Goal: Task Accomplishment & Management: Manage account settings

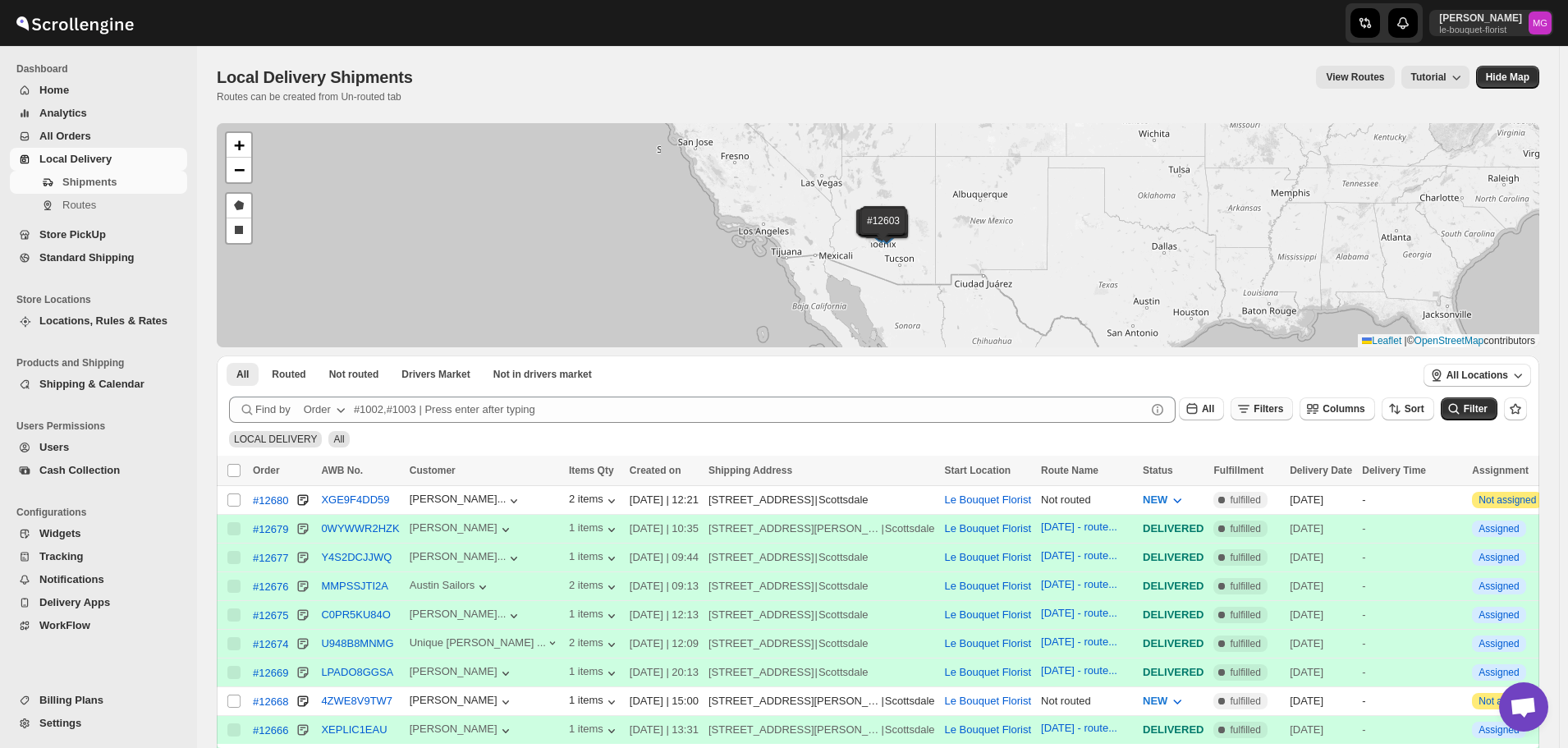
click at [1252, 412] on icon "button" at bounding box center [1243, 409] width 16 height 16
click at [1260, 469] on icon "button" at bounding box center [1252, 473] width 16 height 16
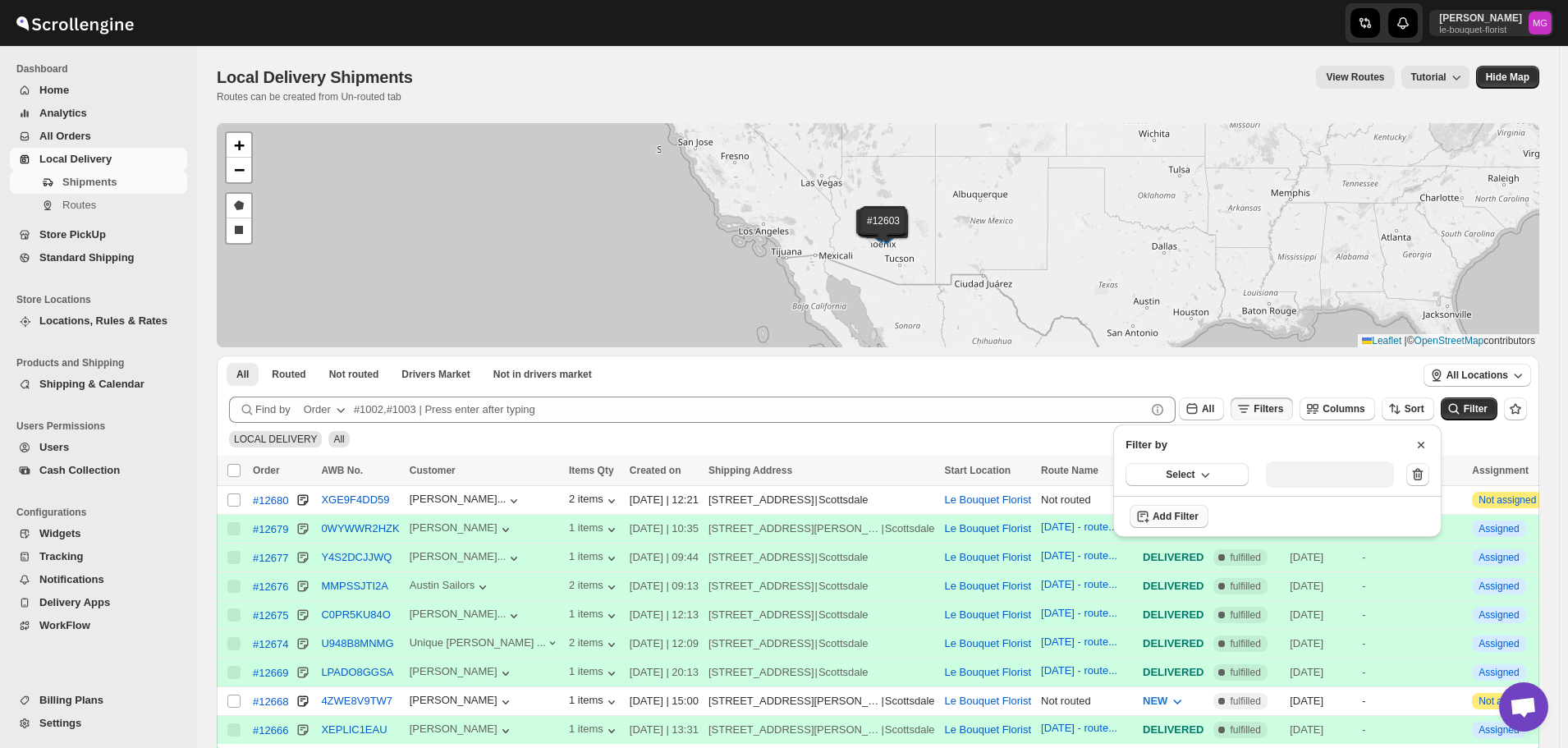
click at [1176, 463] on button "Select" at bounding box center [1187, 475] width 123 height 23
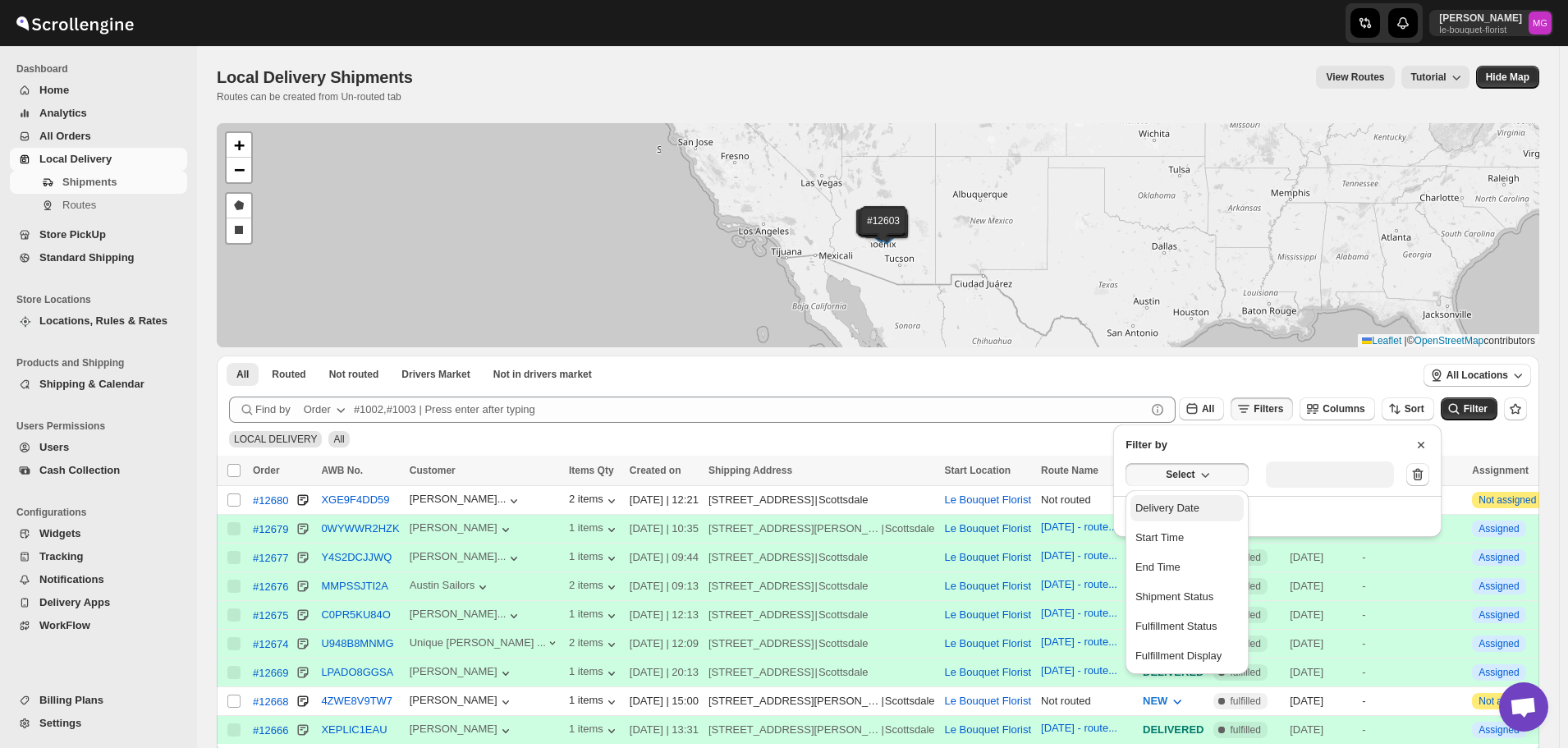
click at [1183, 504] on div "Delivery Date" at bounding box center [1167, 507] width 64 height 16
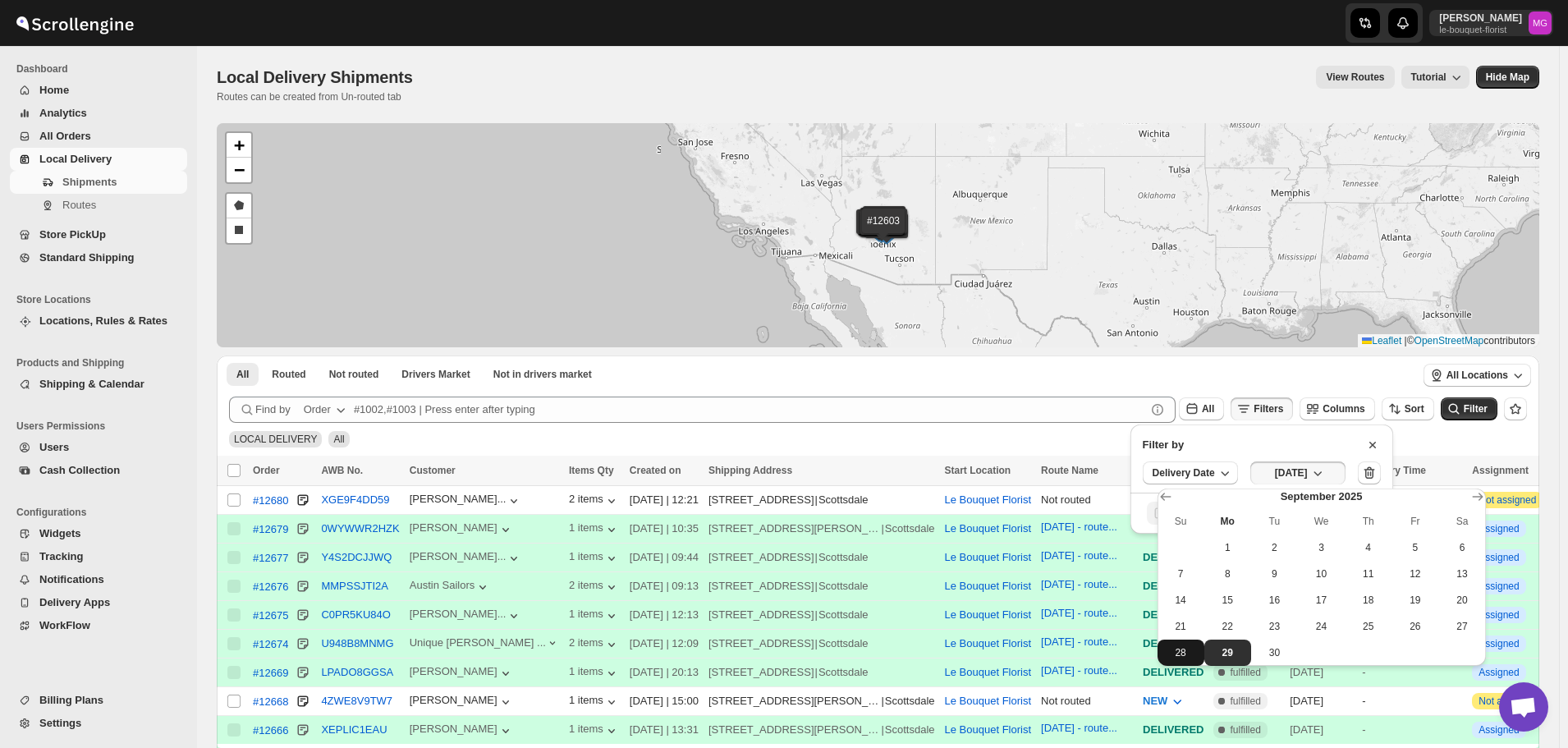
click at [1186, 647] on span "28" at bounding box center [1181, 653] width 34 height 13
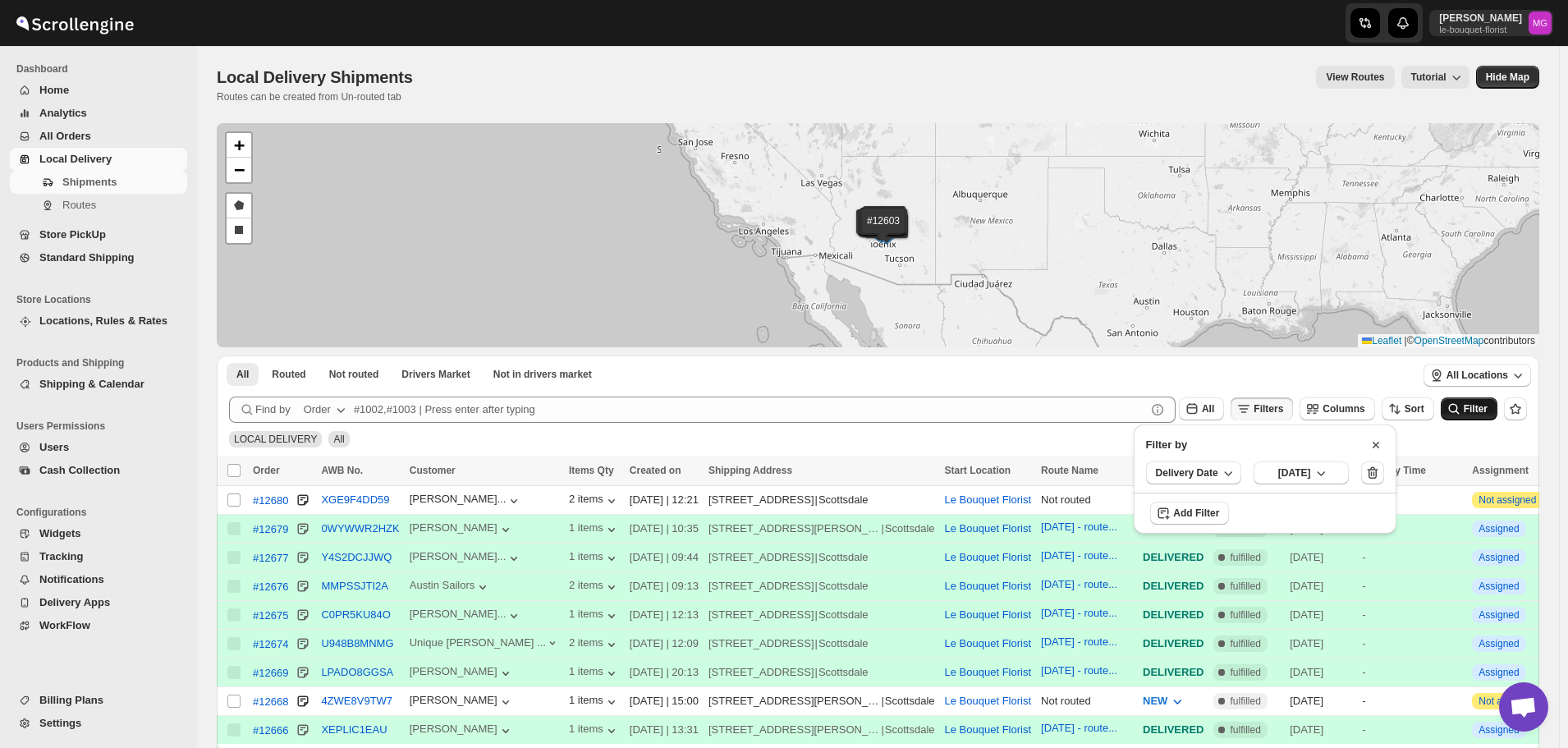
click at [1476, 403] on span "Filter" at bounding box center [1475, 409] width 24 height 12
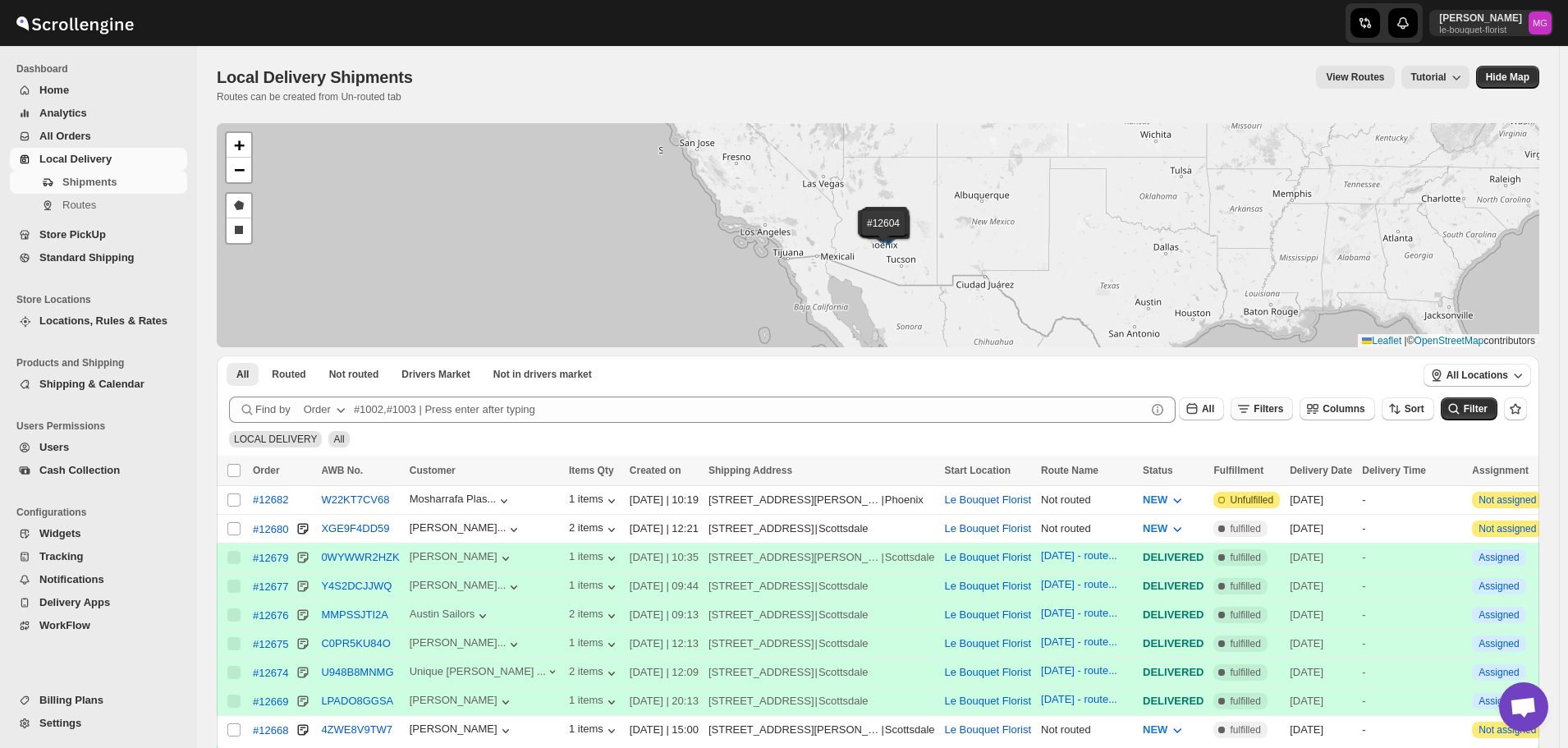
drag, startPoint x: 1300, startPoint y: 409, endPoint x: 1292, endPoint y: 418, distance: 12.0
click at [1293, 409] on button "Filters" at bounding box center [1261, 409] width 62 height 23
click at [1282, 473] on span "Add Filter" at bounding box center [1285, 474] width 46 height 13
click at [1177, 474] on span "Select" at bounding box center [1181, 475] width 29 height 13
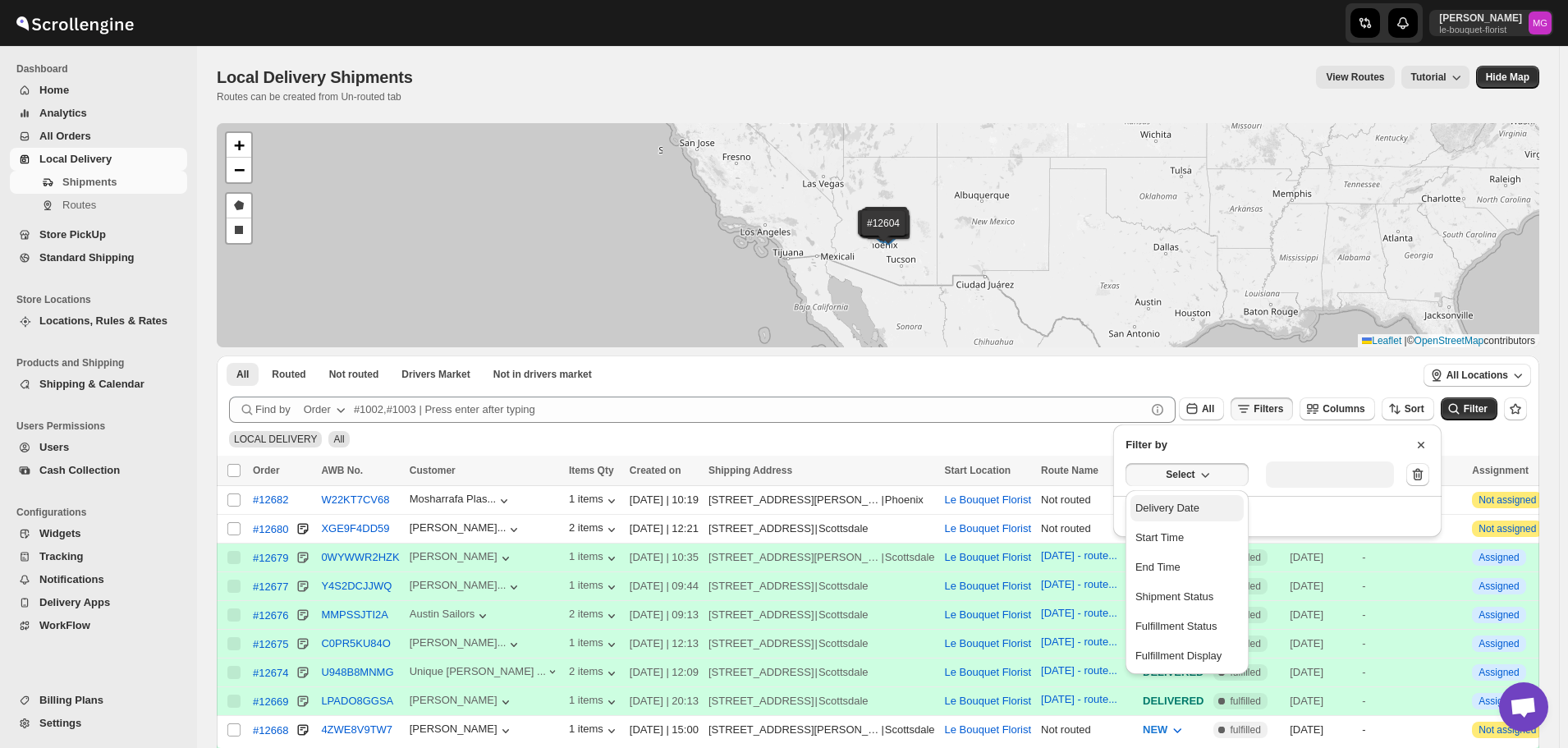
click at [1182, 499] on button "Delivery Date" at bounding box center [1187, 507] width 113 height 26
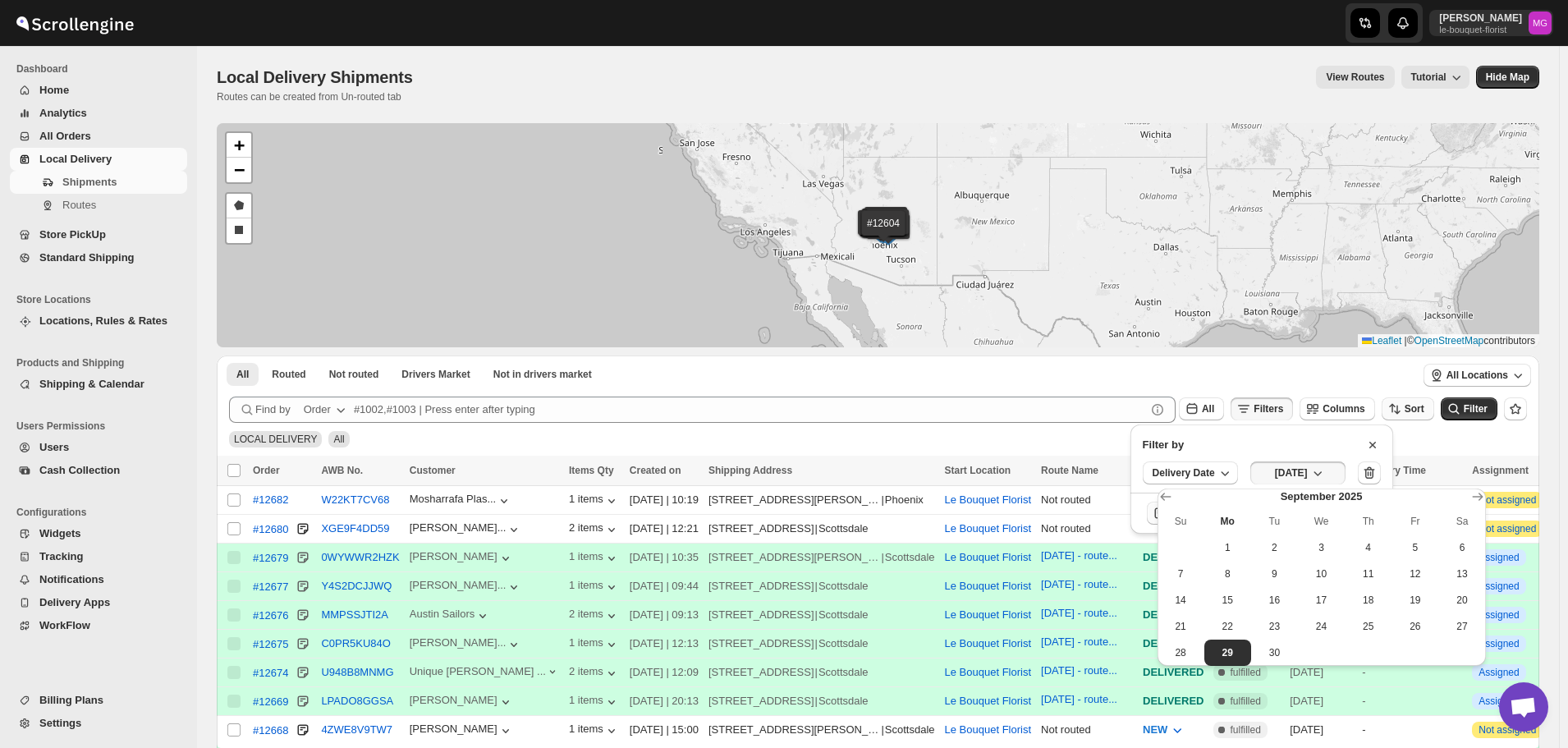
click at [1170, 655] on span "28" at bounding box center [1181, 653] width 34 height 13
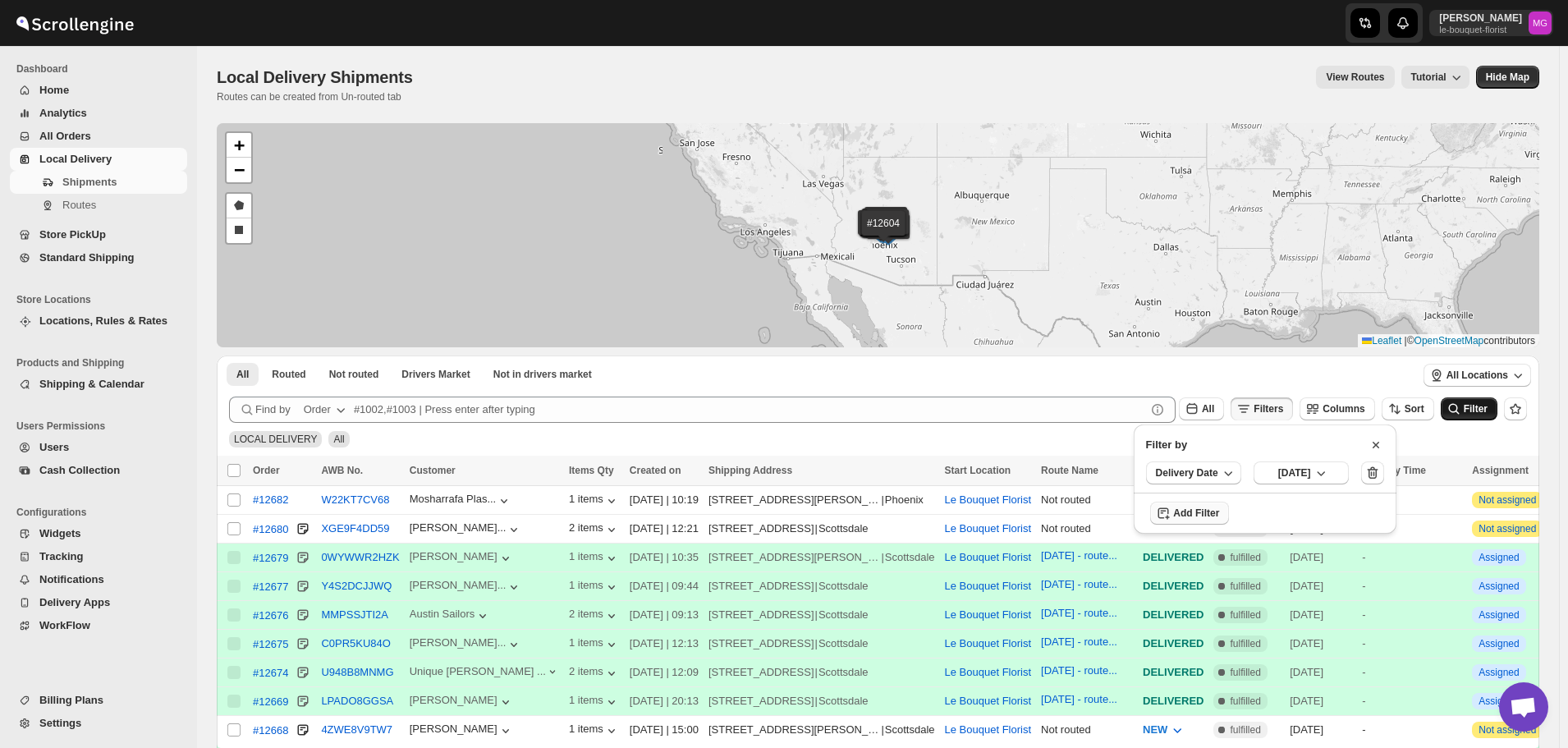
click at [1463, 412] on icon "submit" at bounding box center [1453, 409] width 16 height 16
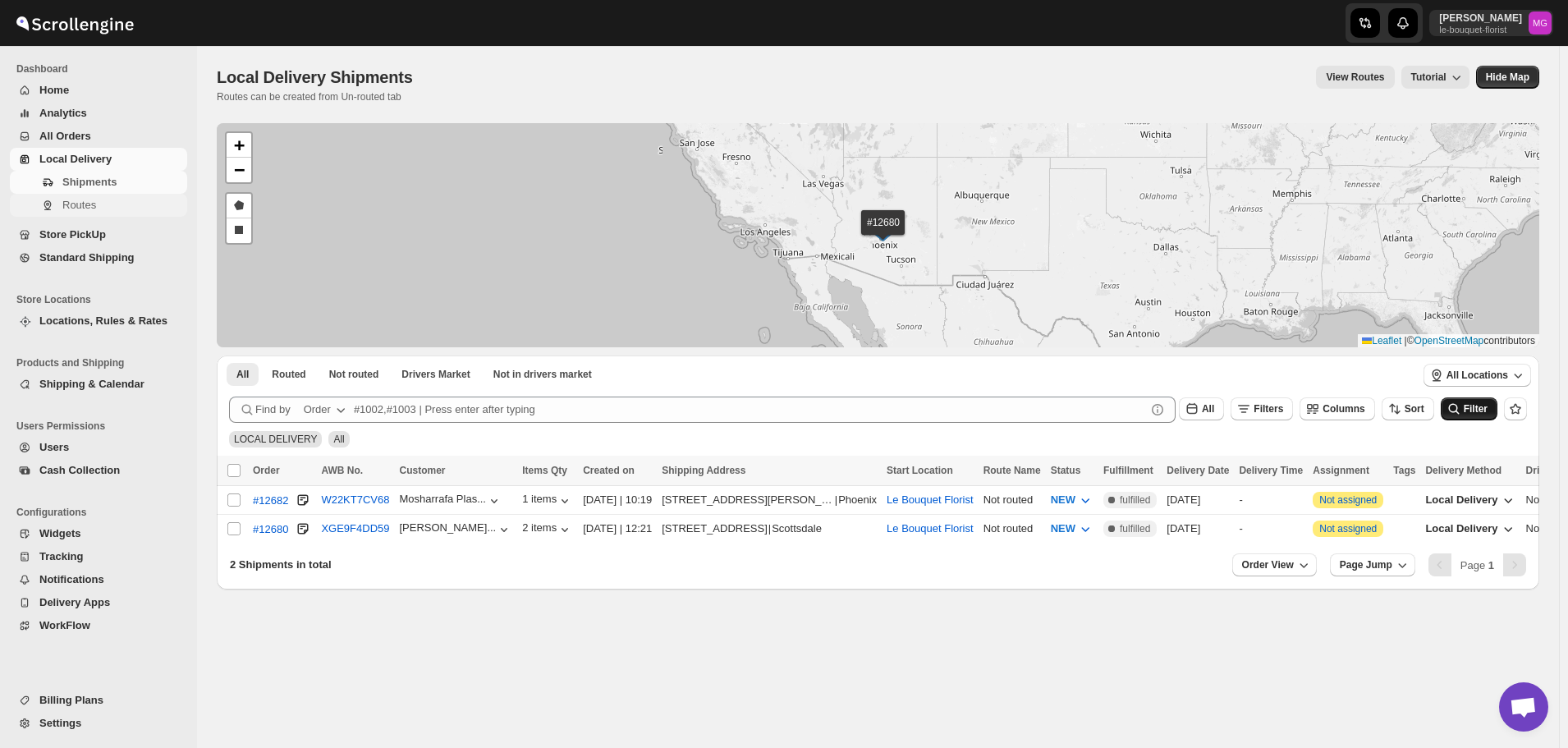
click at [71, 207] on span "Routes" at bounding box center [79, 204] width 34 height 12
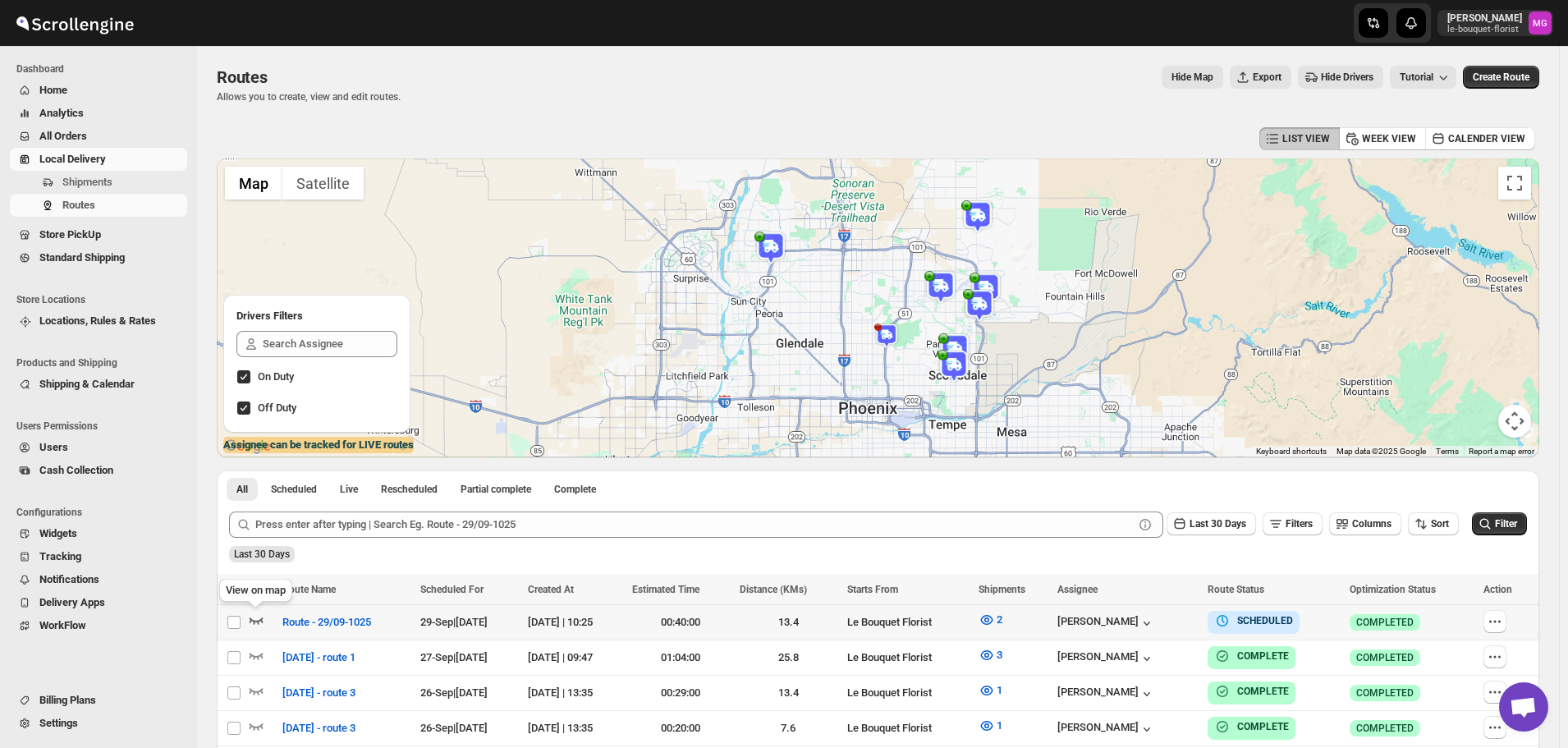
click at [252, 621] on icon "button" at bounding box center [256, 619] width 16 height 16
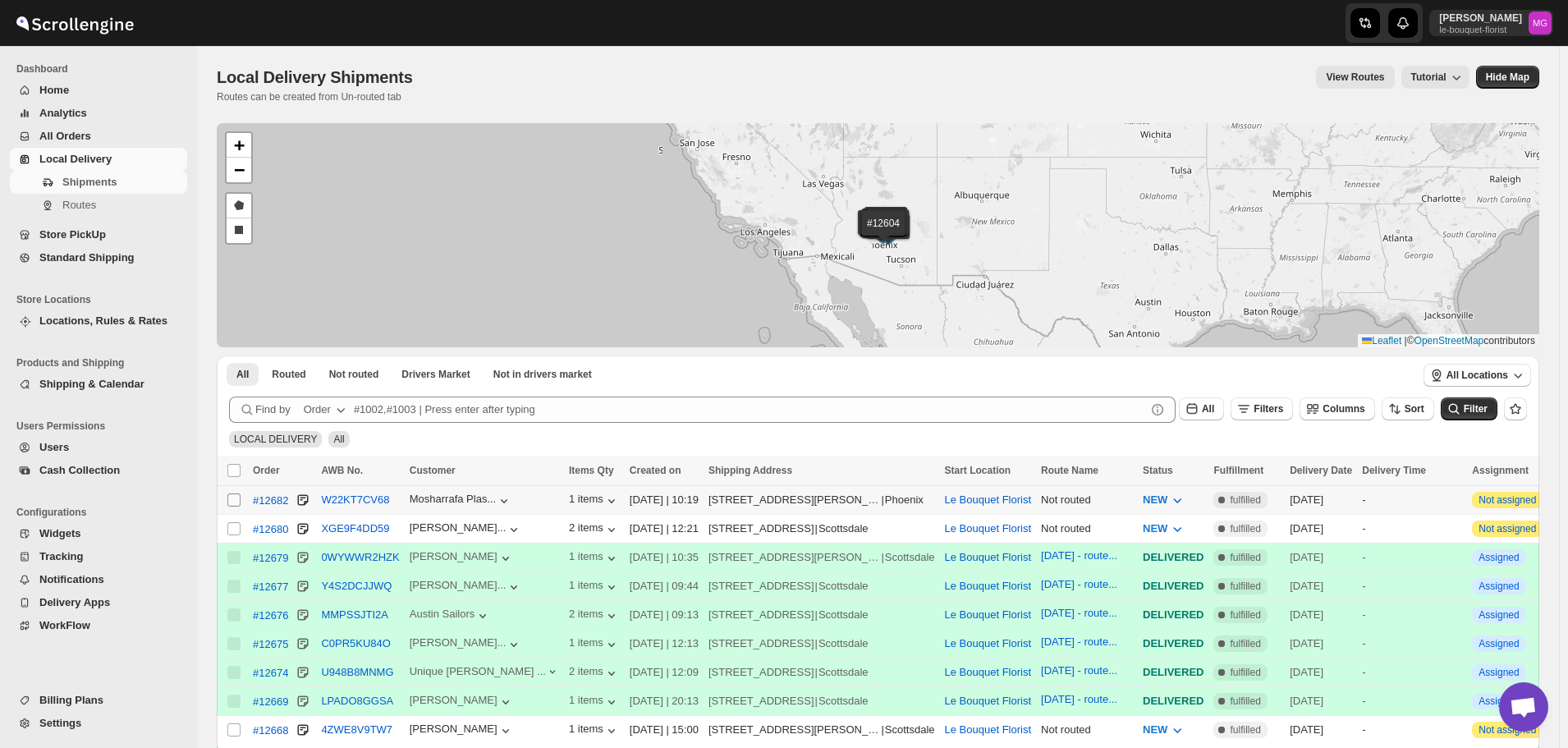
click at [236, 500] on input "Select shipment" at bounding box center [234, 500] width 13 height 13
checkbox input "true"
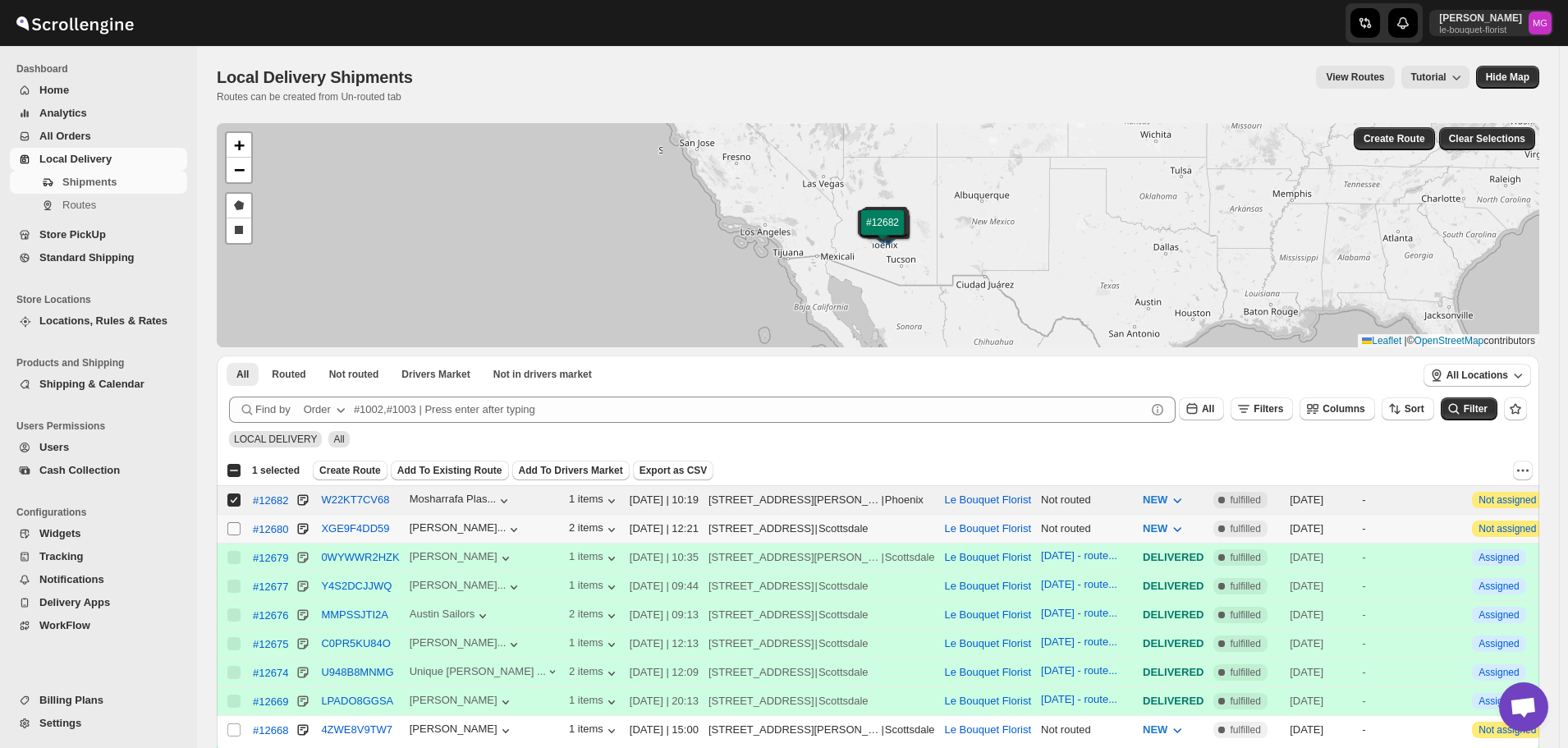
click at [236, 527] on input "Select shipment" at bounding box center [234, 528] width 13 height 13
checkbox input "true"
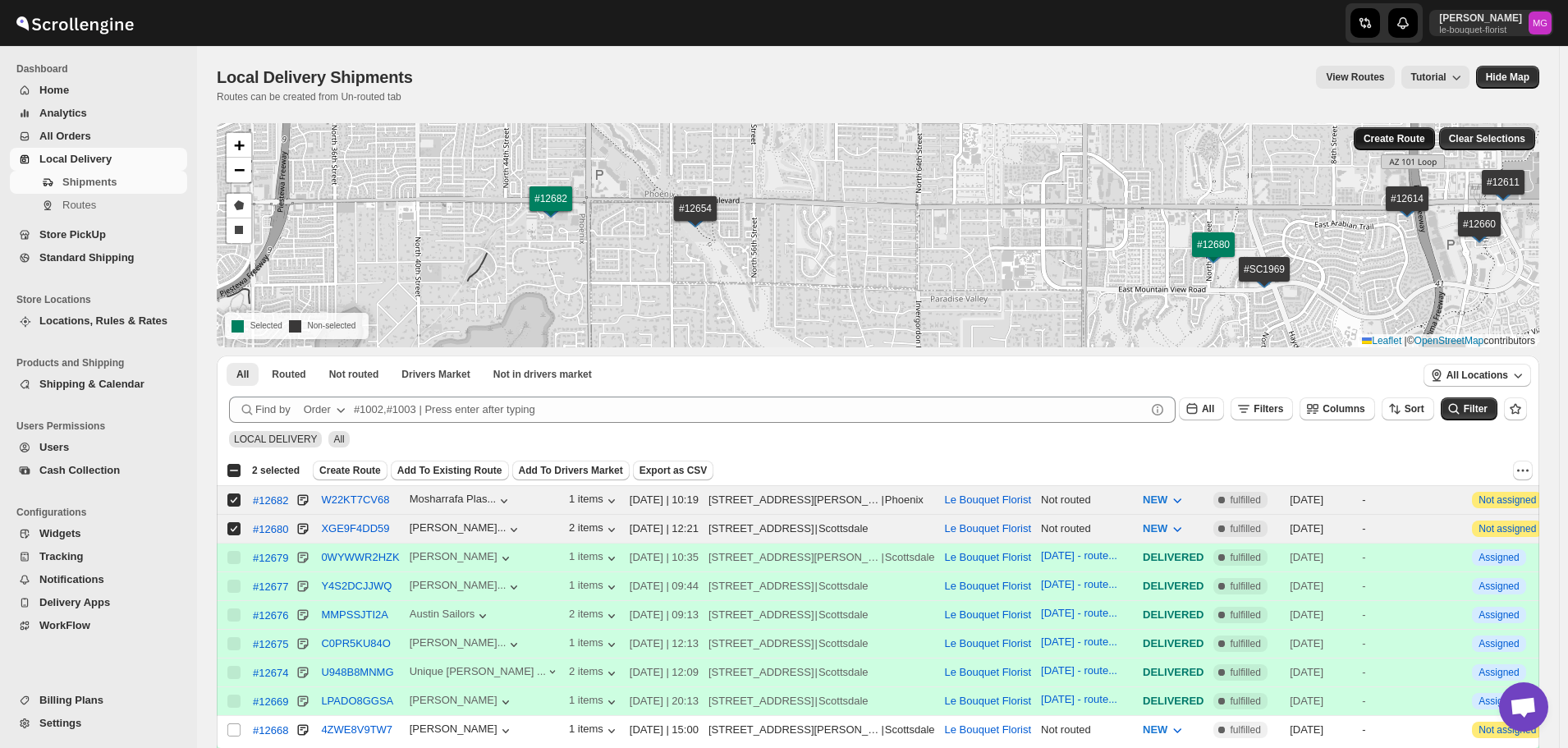
click at [1399, 129] on button "Create Route" at bounding box center [1394, 139] width 82 height 23
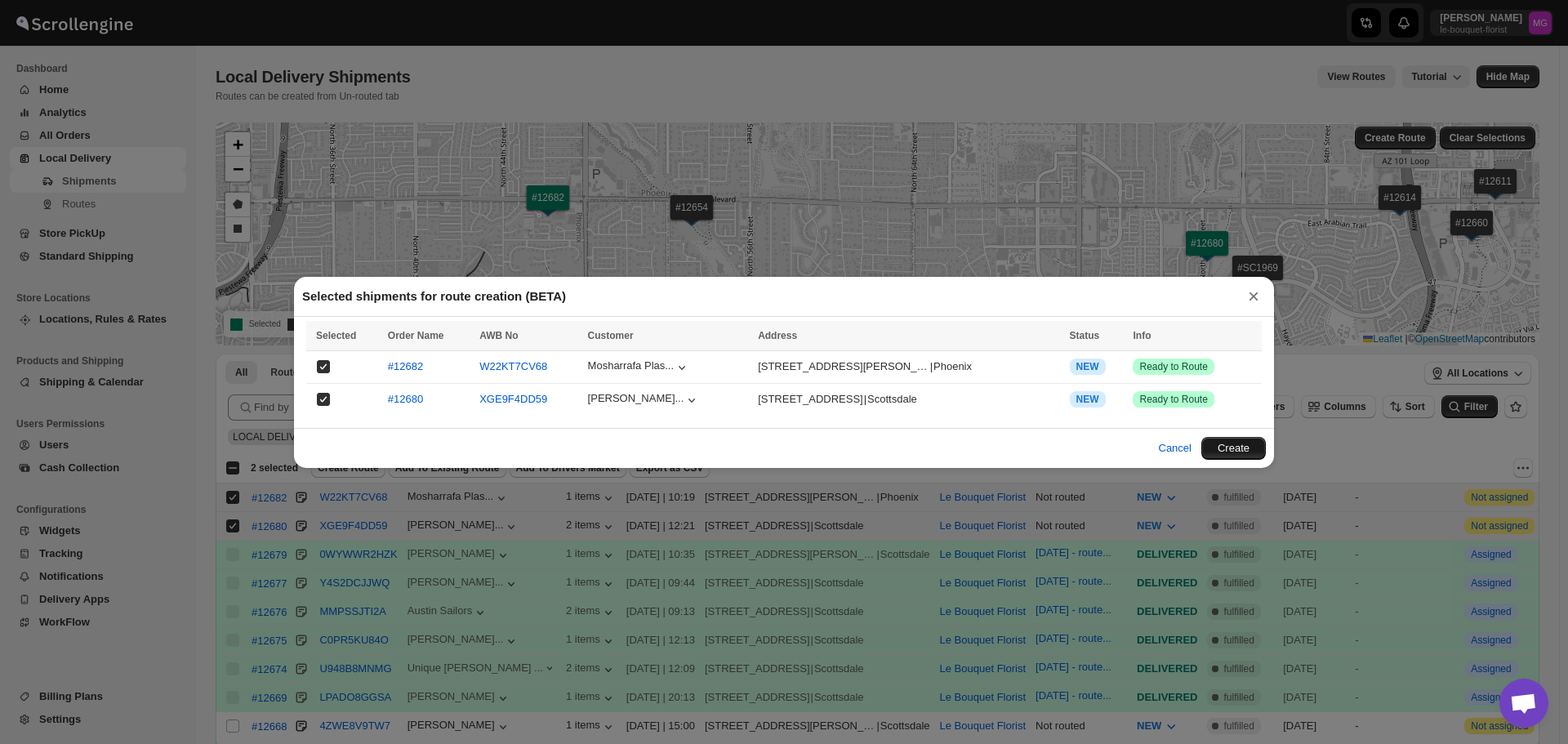
click at [1224, 444] on button "Create" at bounding box center [1233, 448] width 65 height 23
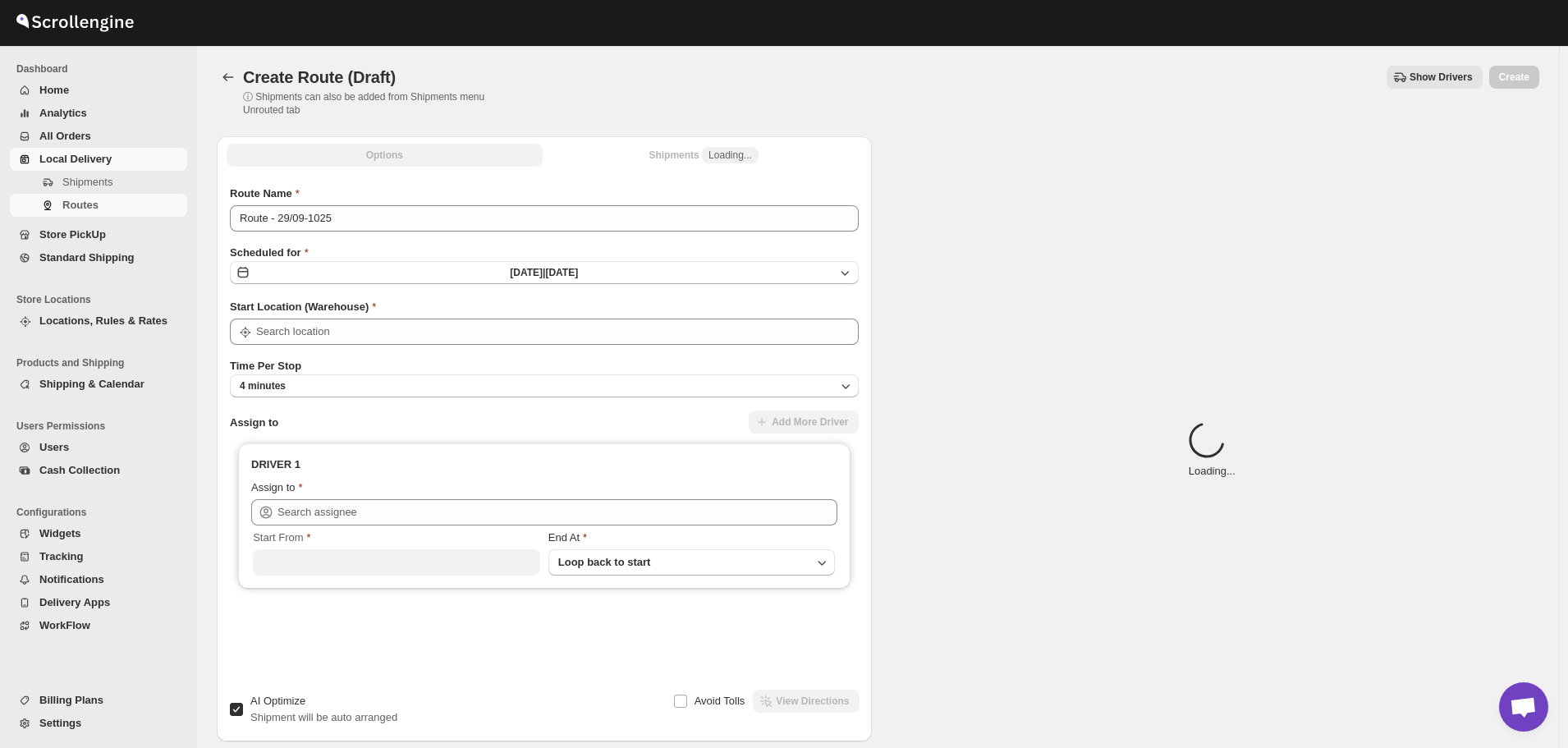
type input "Le Bouquet Florist"
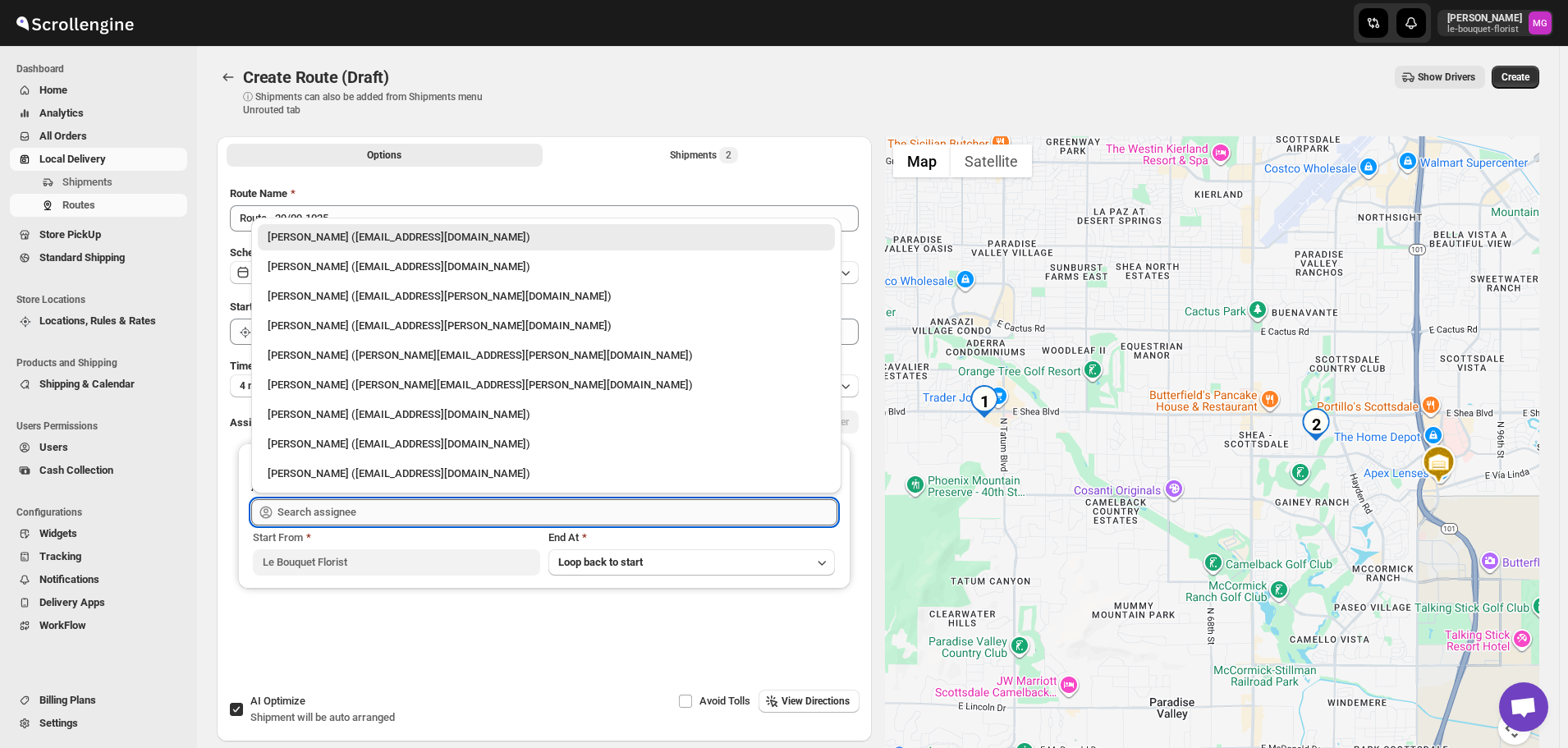
click at [363, 510] on input "text" at bounding box center [557, 511] width 560 height 26
click at [320, 348] on div "Gene Rayborn (gene.rayborn@gmail.com)" at bounding box center [546, 355] width 557 height 16
type input "Gene Rayborn (gene.rayborn@gmail.com)"
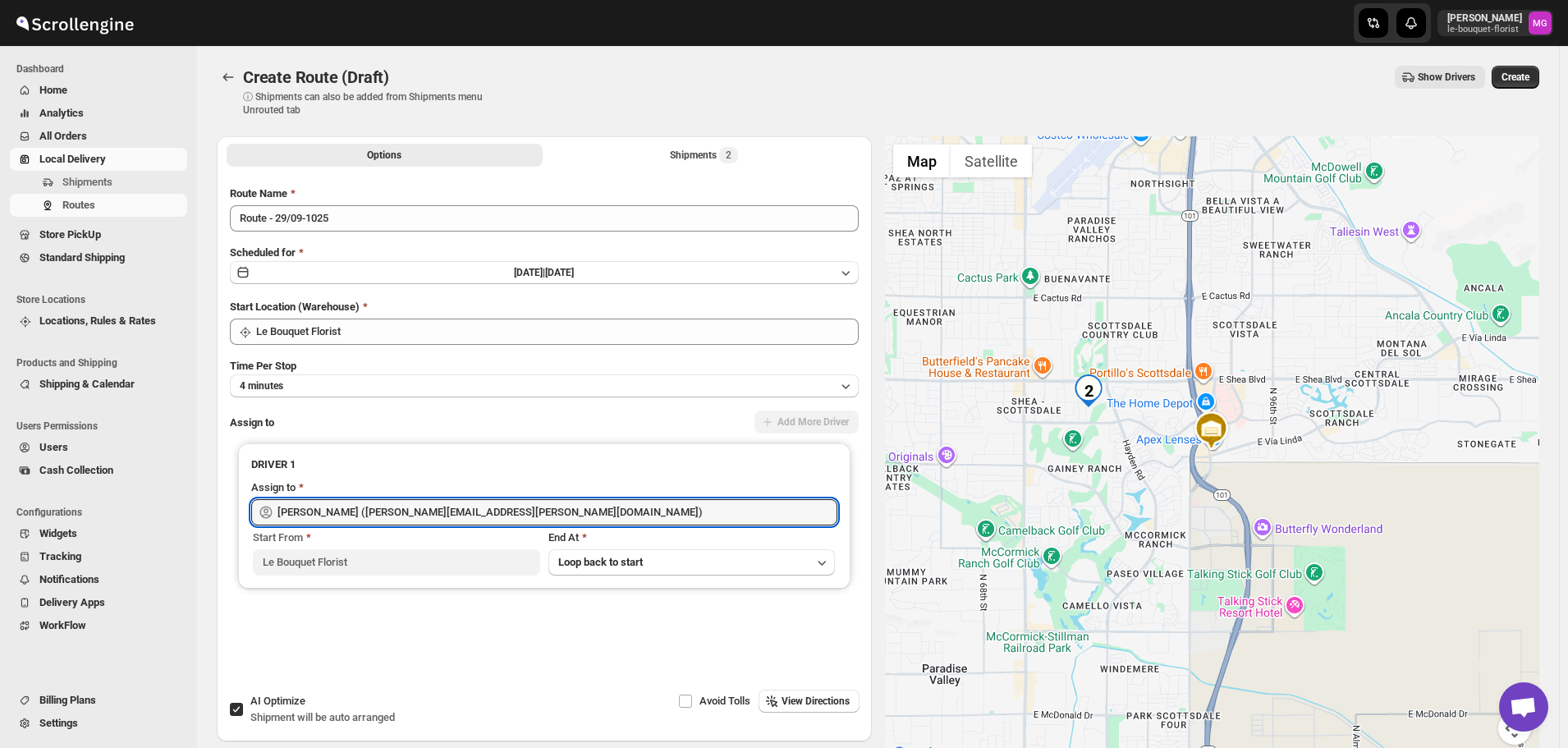
click at [238, 709] on input "AI Optimize Shipment will be auto arranged" at bounding box center [237, 710] width 13 height 13
checkbox input "false"
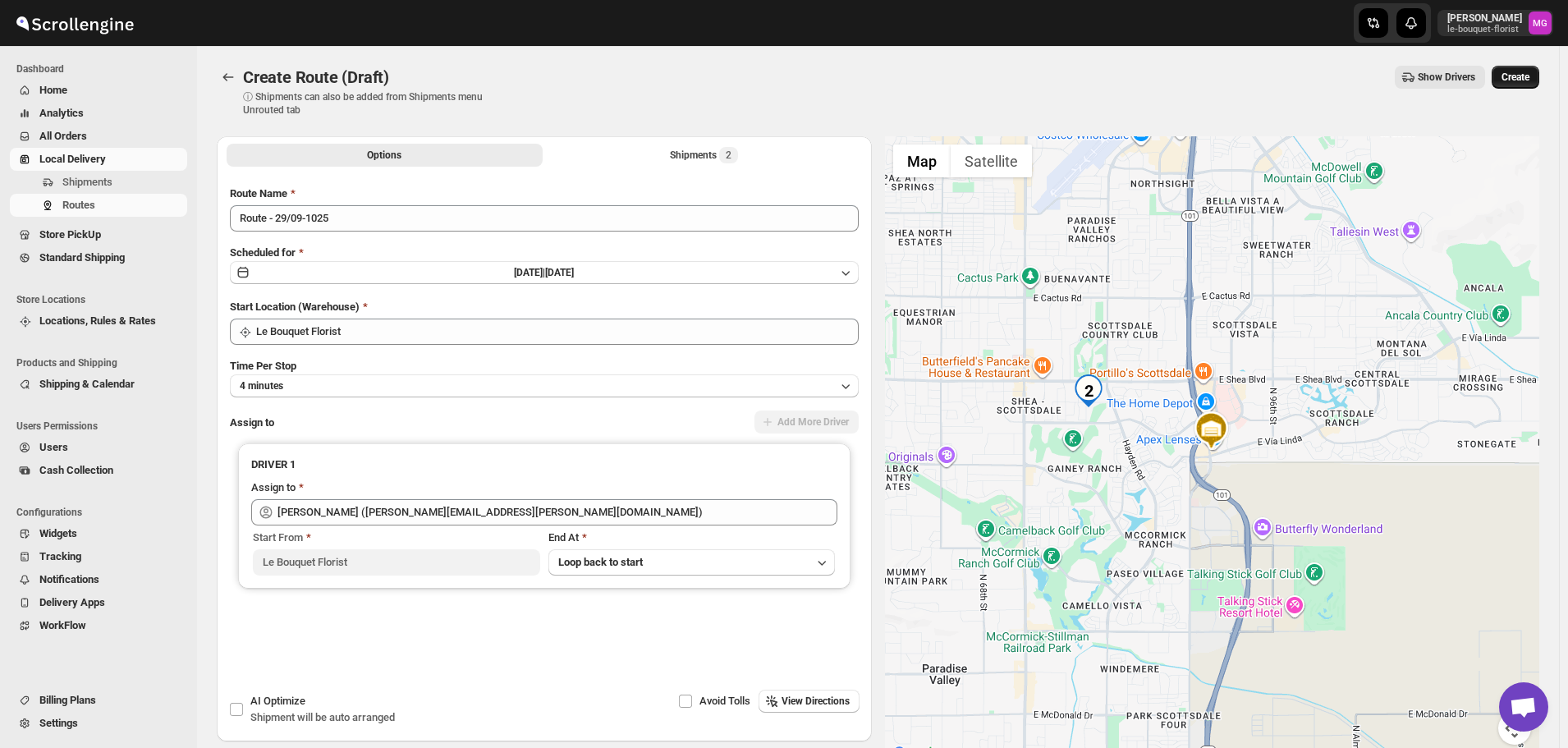
click at [1525, 72] on span "Create" at bounding box center [1515, 78] width 28 height 13
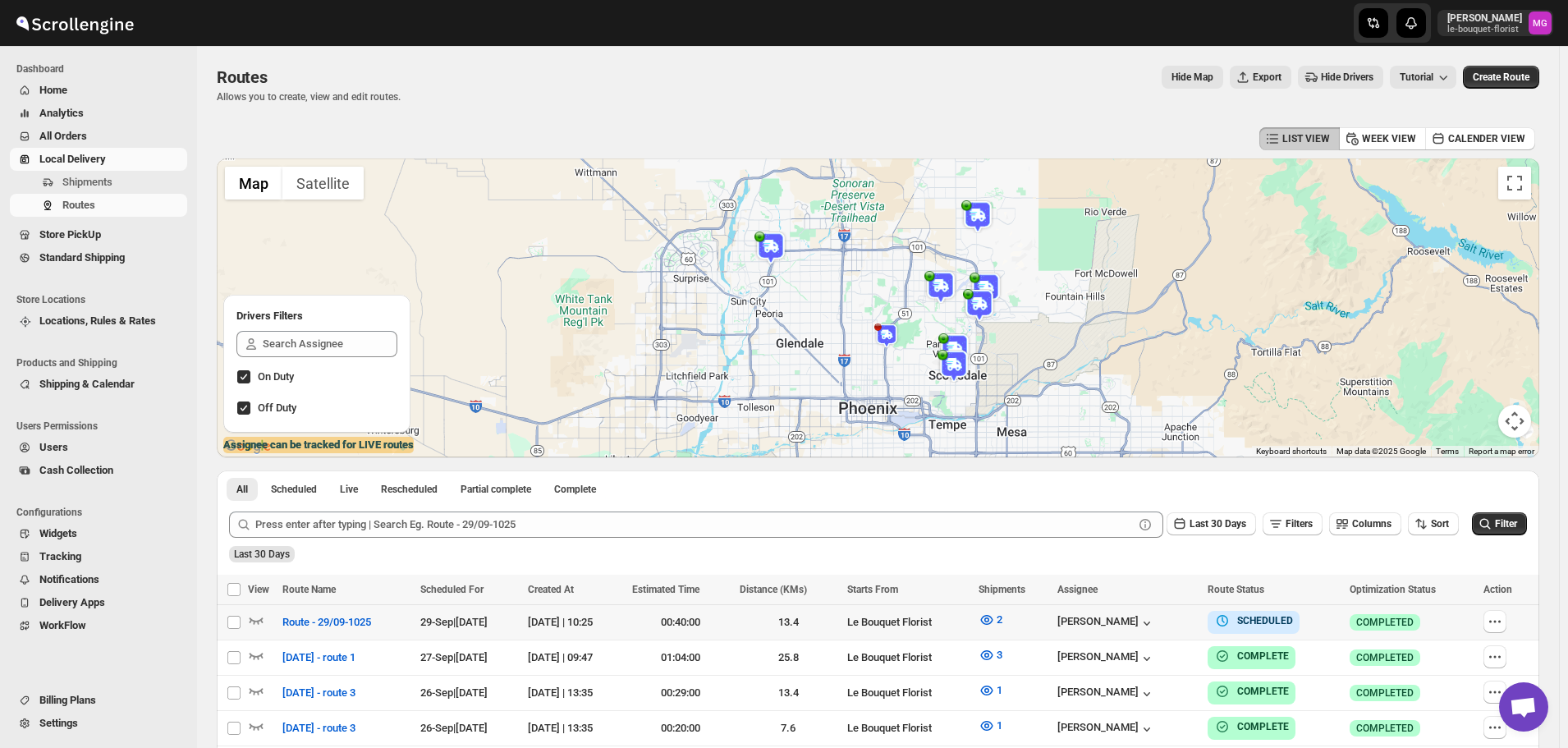
click at [266, 619] on div at bounding box center [263, 622] width 30 height 21
click at [258, 619] on icon "button" at bounding box center [256, 619] width 16 height 16
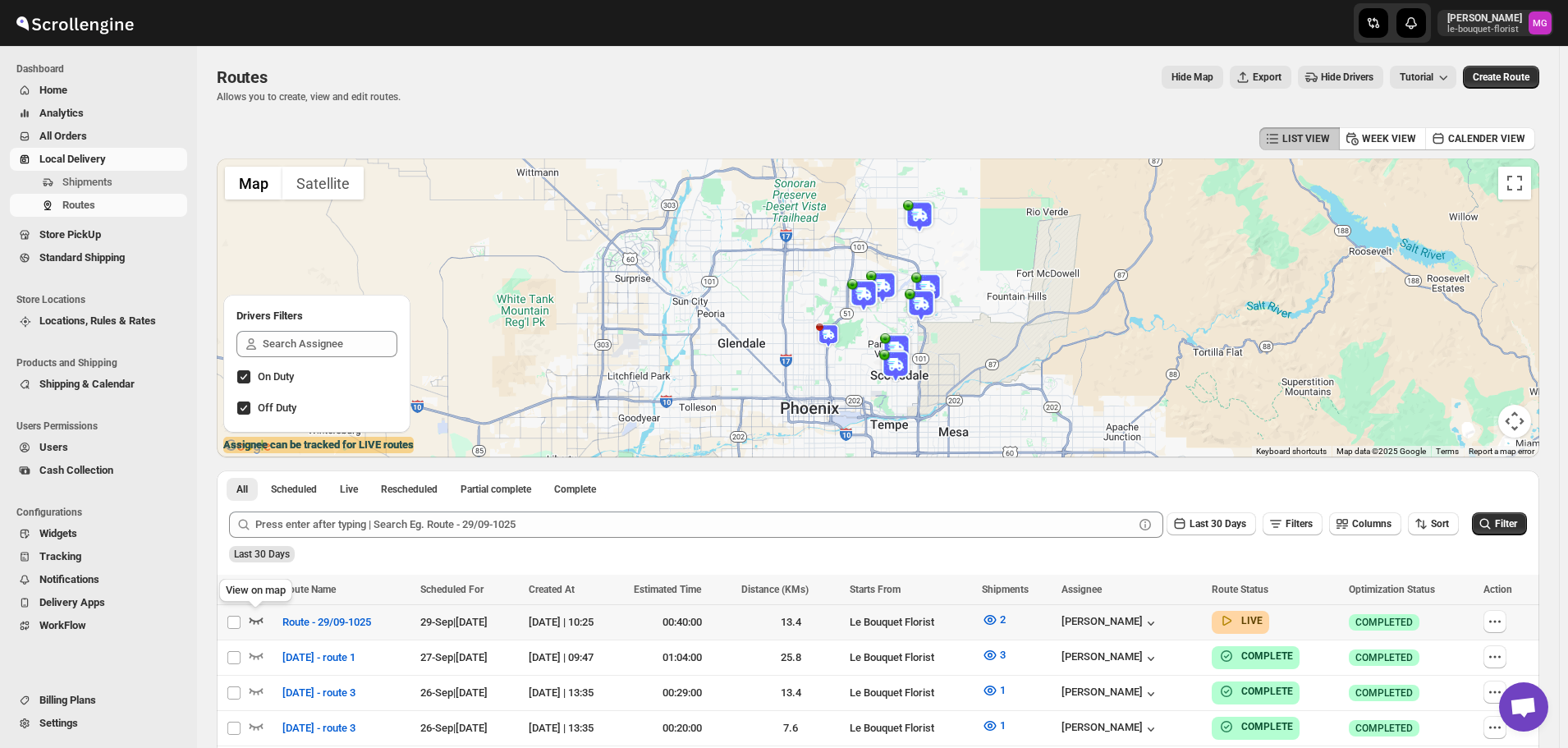
click at [263, 616] on icon "button" at bounding box center [256, 619] width 16 height 16
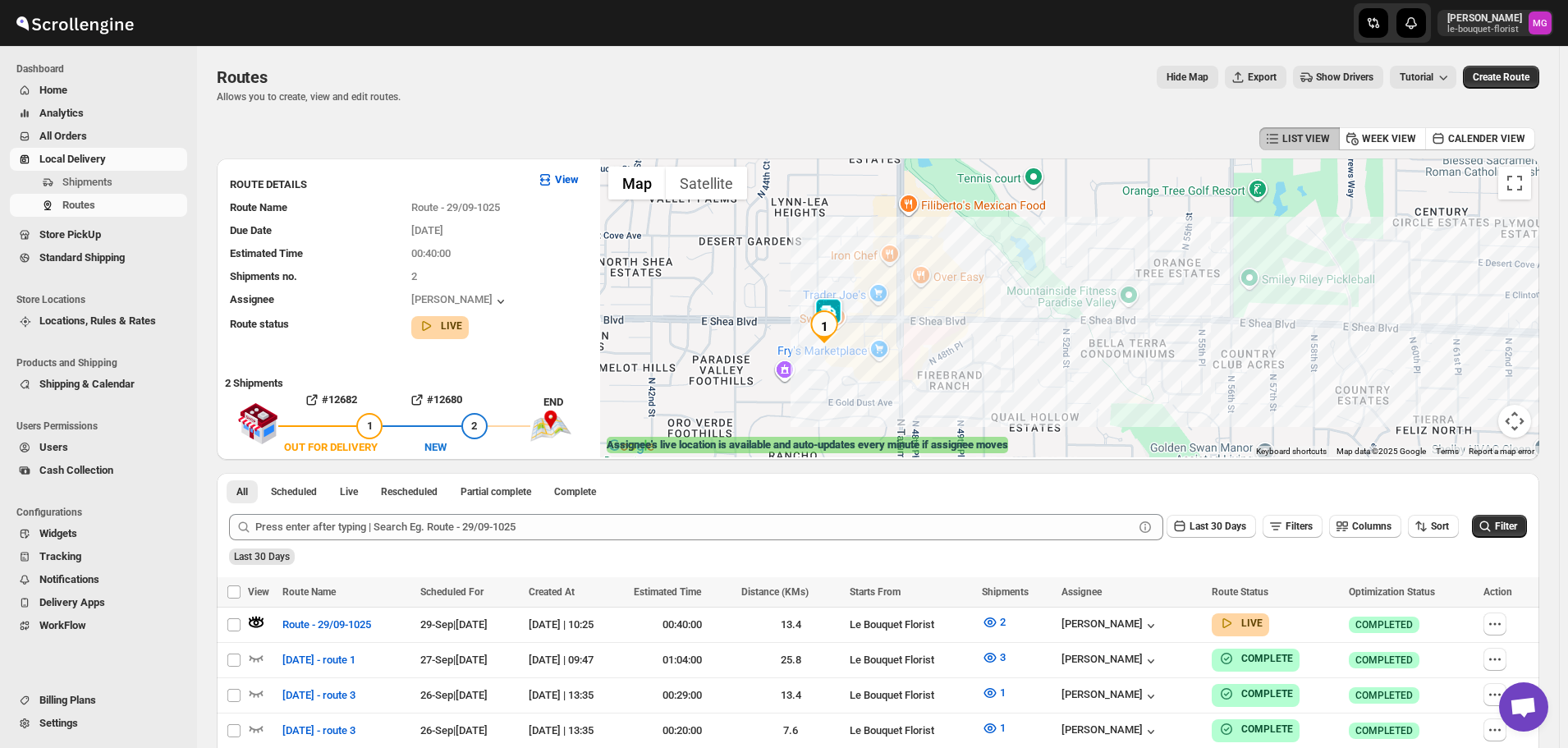
click at [841, 303] on img at bounding box center [829, 314] width 33 height 33
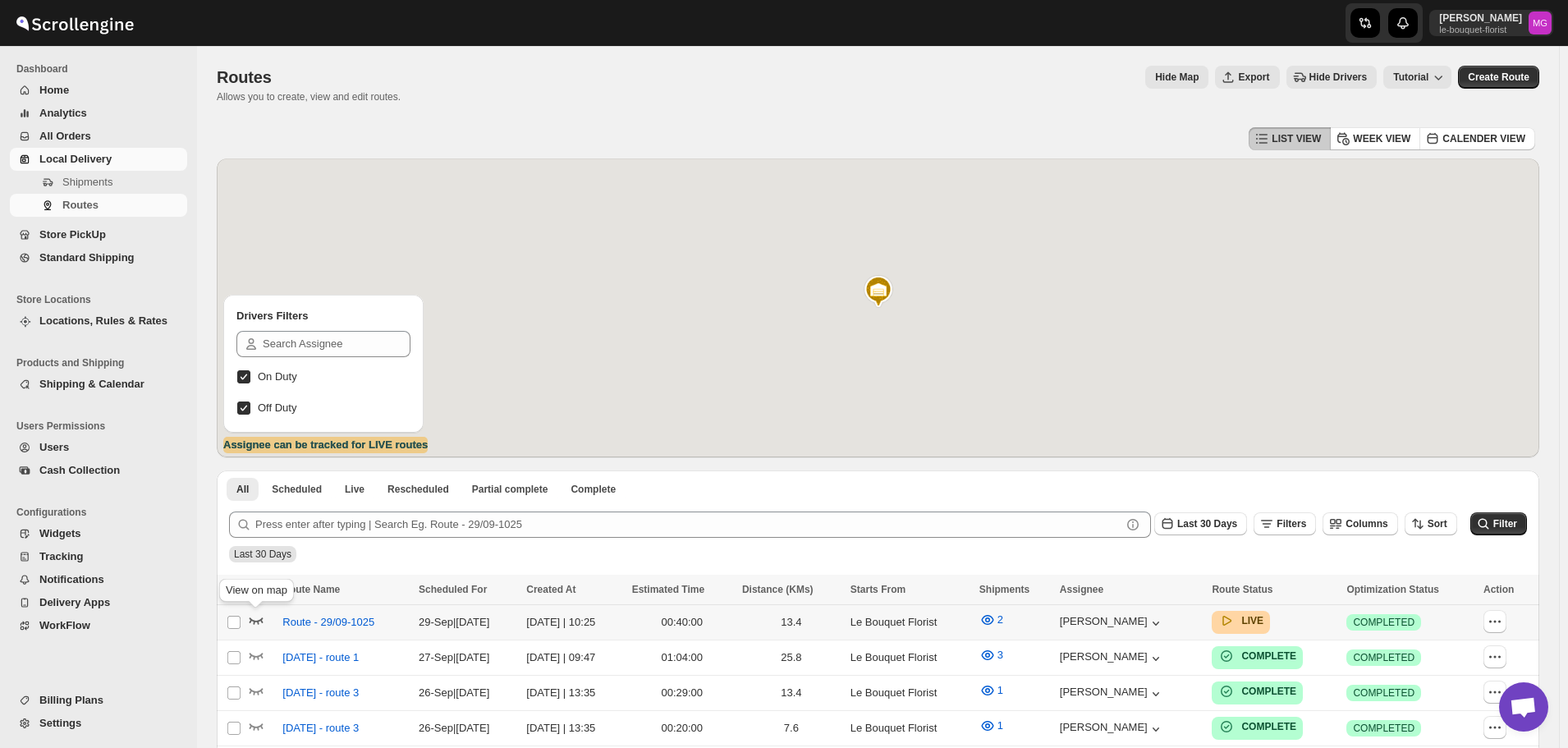
click at [250, 623] on icon "button" at bounding box center [256, 619] width 16 height 16
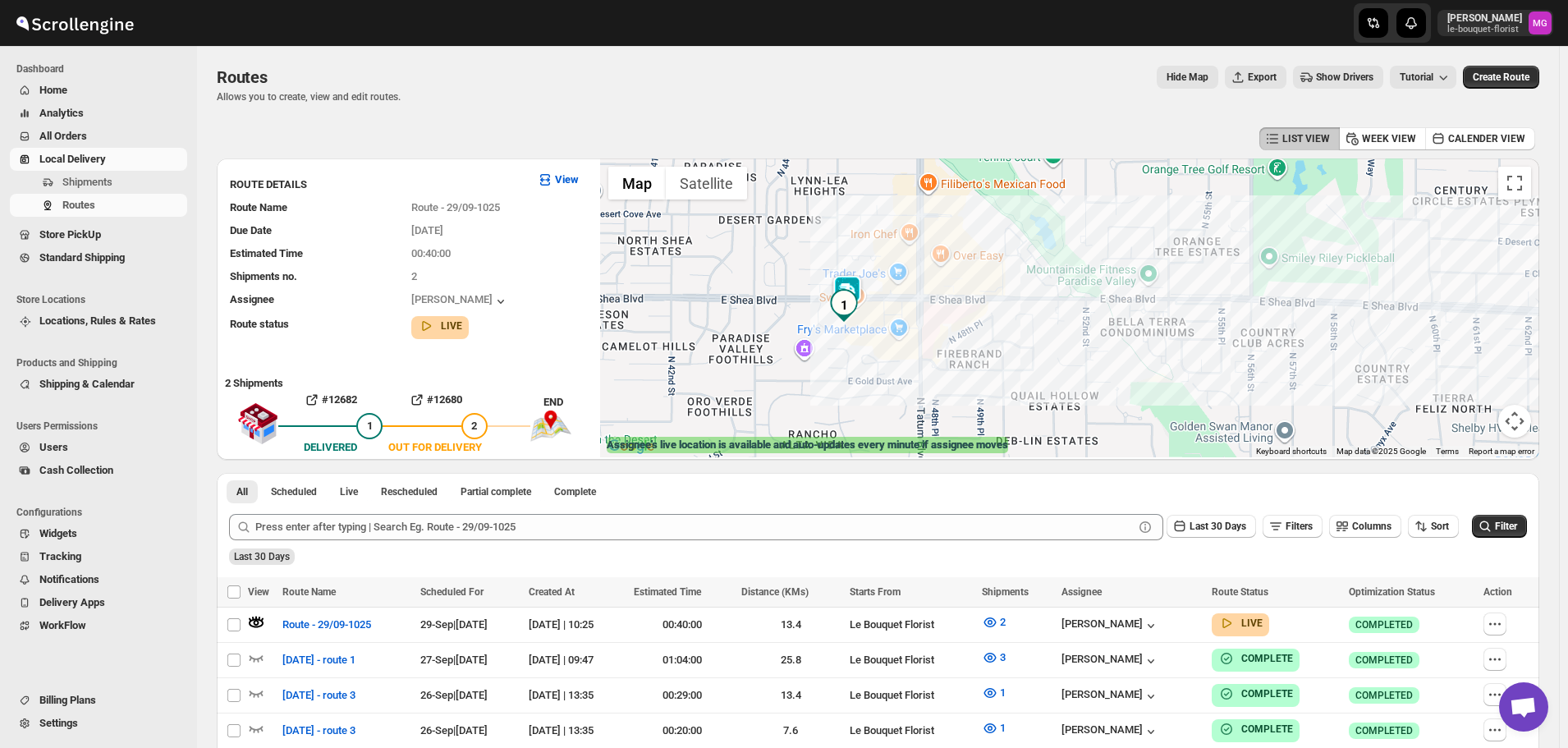
click at [862, 284] on img at bounding box center [847, 292] width 33 height 33
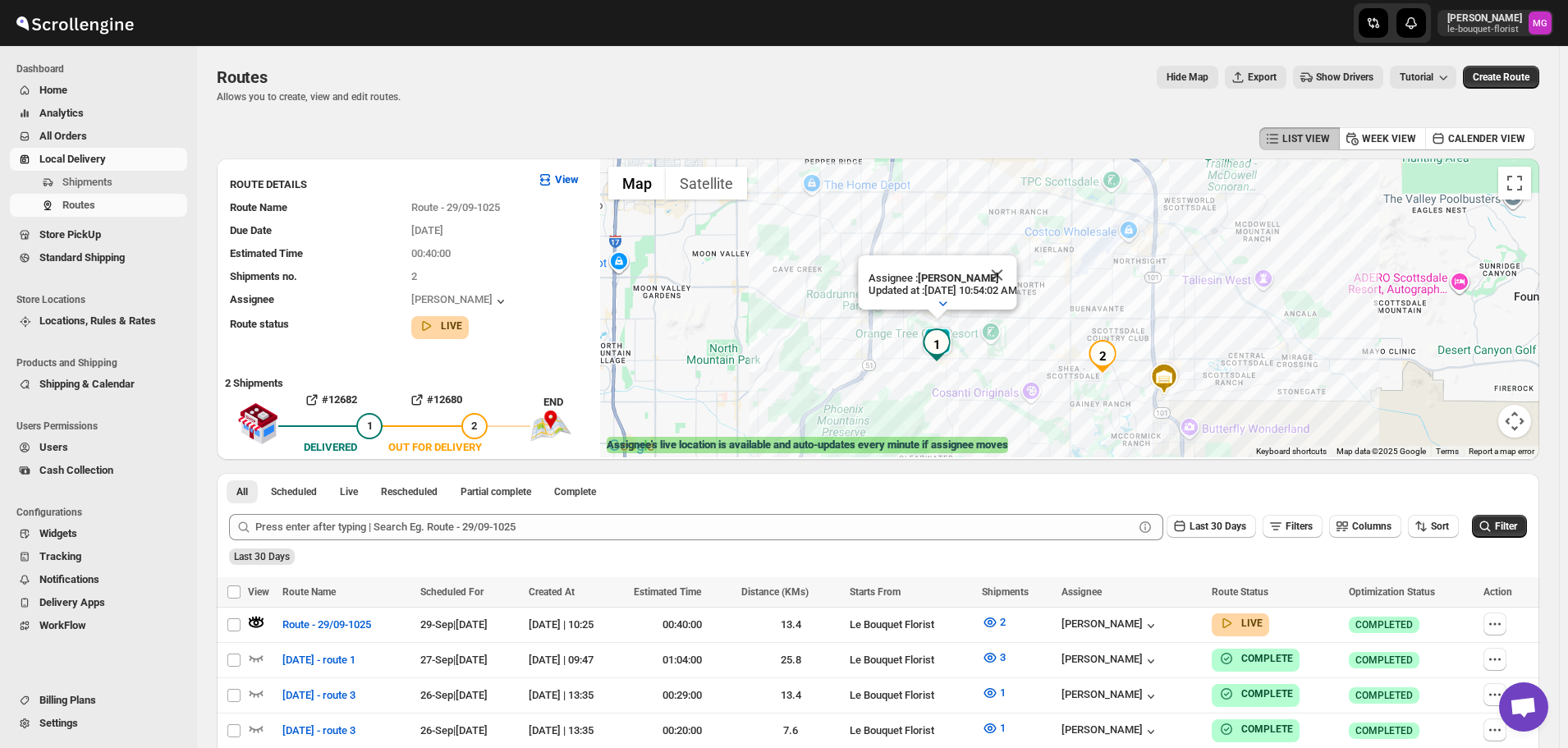
drag, startPoint x: 1341, startPoint y: 369, endPoint x: 1257, endPoint y: 328, distance: 93.5
click at [1257, 328] on div "Assignee : Gene Rayborn Updated at : 9/29/2025, 10:54:02 AM Duty mode Enabled B…" at bounding box center [1069, 308] width 939 height 299
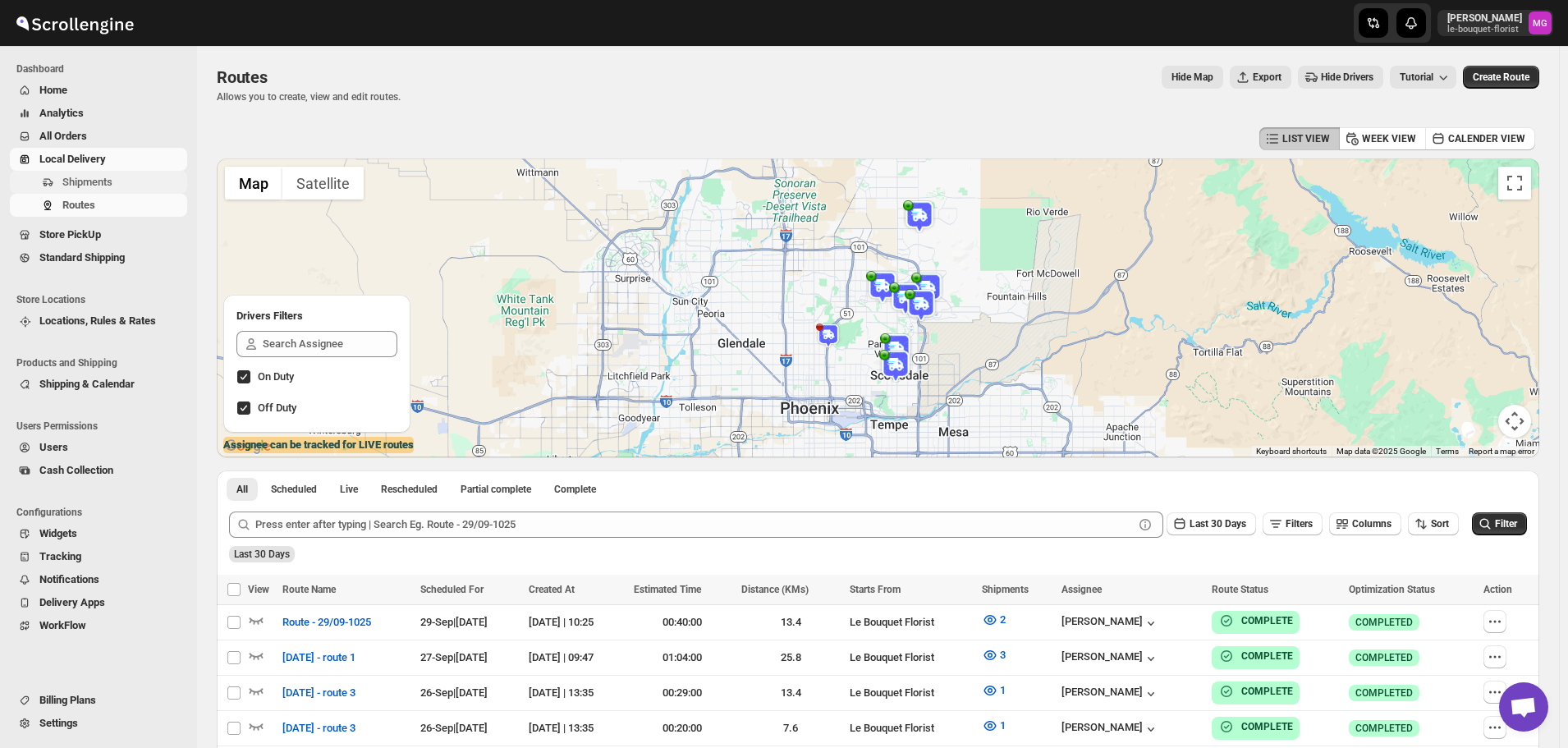
click at [111, 177] on span "Shipments" at bounding box center [87, 181] width 50 height 12
